Goal: Check status

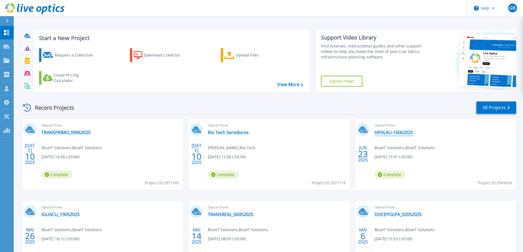
click at [393, 133] on link "HENLAU-16062025" at bounding box center [393, 132] width 38 height 5
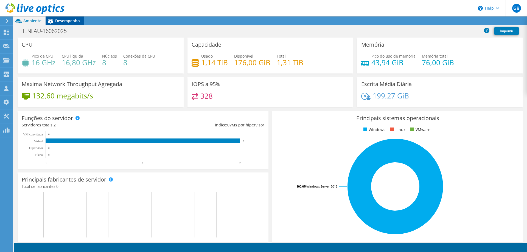
click at [67, 21] on span "Desempenho" at bounding box center [67, 20] width 25 height 5
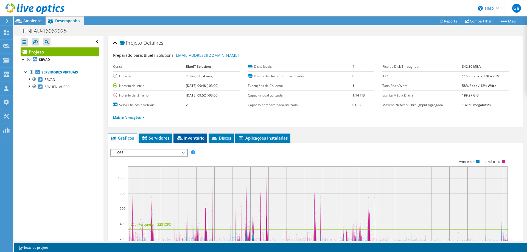
scroll to position [27, 0]
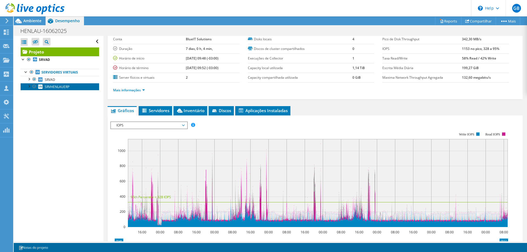
click at [59, 88] on span "SRVHENLAUERP" at bounding box center [57, 86] width 25 height 5
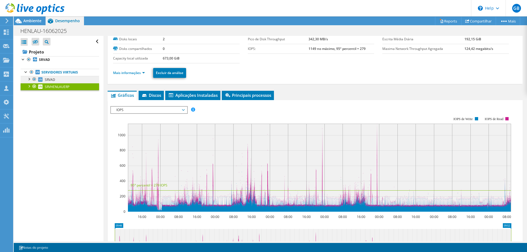
scroll to position [0, 0]
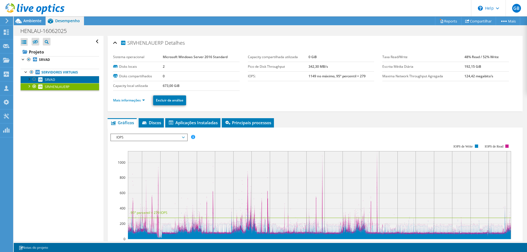
click at [58, 81] on link "SRVAD" at bounding box center [60, 79] width 78 height 7
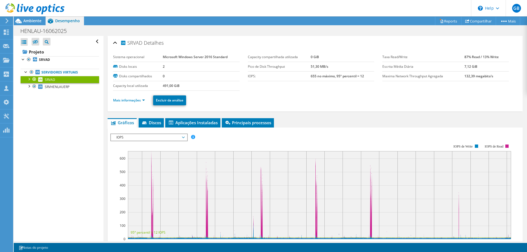
click at [164, 138] on span "IOPS" at bounding box center [149, 137] width 71 height 7
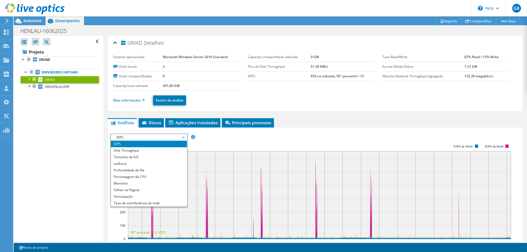
click at [205, 98] on ul "Mais informações Excluir da análise" at bounding box center [315, 99] width 404 height 11
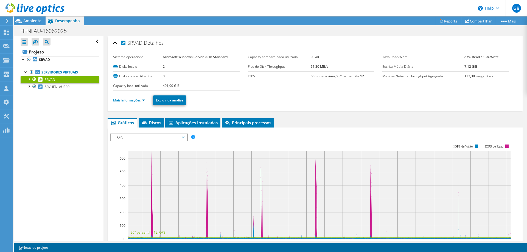
click at [133, 103] on li "Mais informações" at bounding box center [130, 100] width 35 height 6
click at [135, 100] on link "Mais informações" at bounding box center [129, 100] width 32 height 5
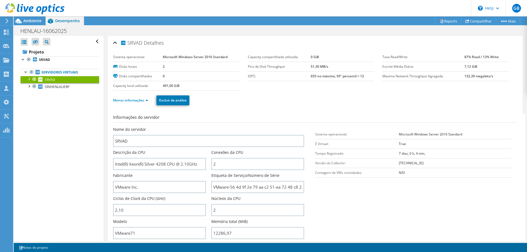
drag, startPoint x: 172, startPoint y: 86, endPoint x: 220, endPoint y: 87, distance: 47.5
click at [174, 86] on b "491,00 GiB" at bounding box center [171, 85] width 17 height 5
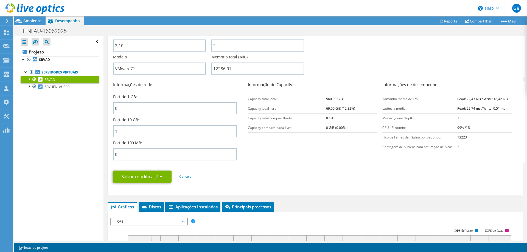
scroll to position [219, 0]
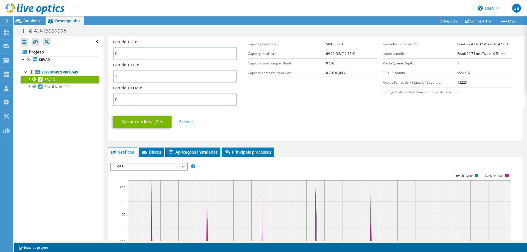
click at [167, 169] on span "IOPS" at bounding box center [149, 167] width 71 height 7
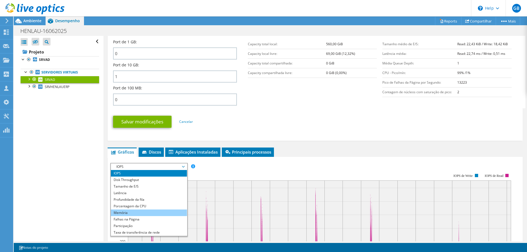
click at [156, 214] on li "Memória" at bounding box center [149, 213] width 76 height 7
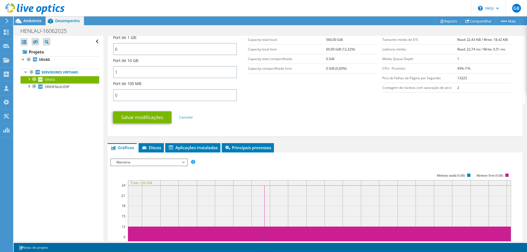
scroll to position [192, 0]
